Goal: Find specific page/section: Find specific page/section

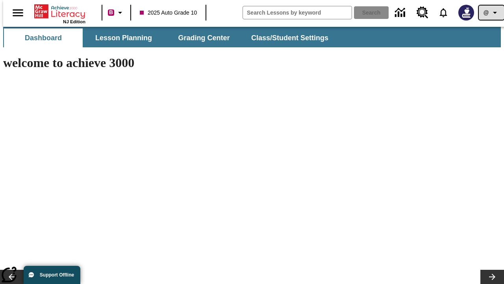
click at [491, 13] on icon "Profile/Settings" at bounding box center [495, 12] width 9 height 9
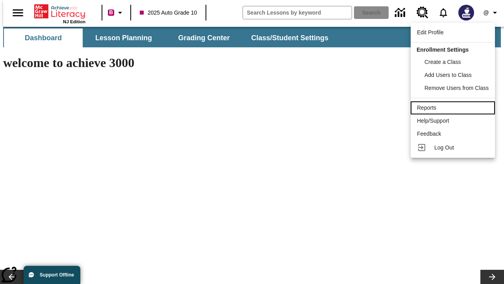
click at [454, 108] on div "Reports" at bounding box center [453, 108] width 72 height 8
